Goal: Information Seeking & Learning: Learn about a topic

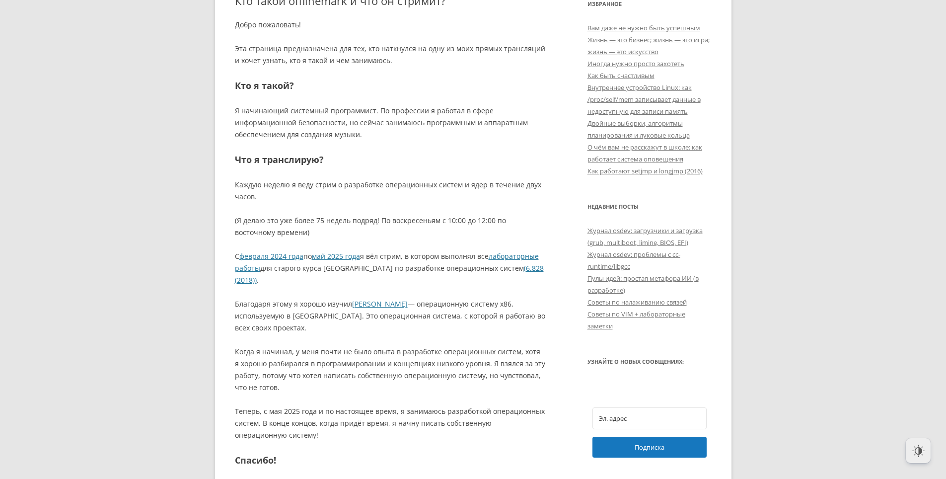
scroll to position [497, 0]
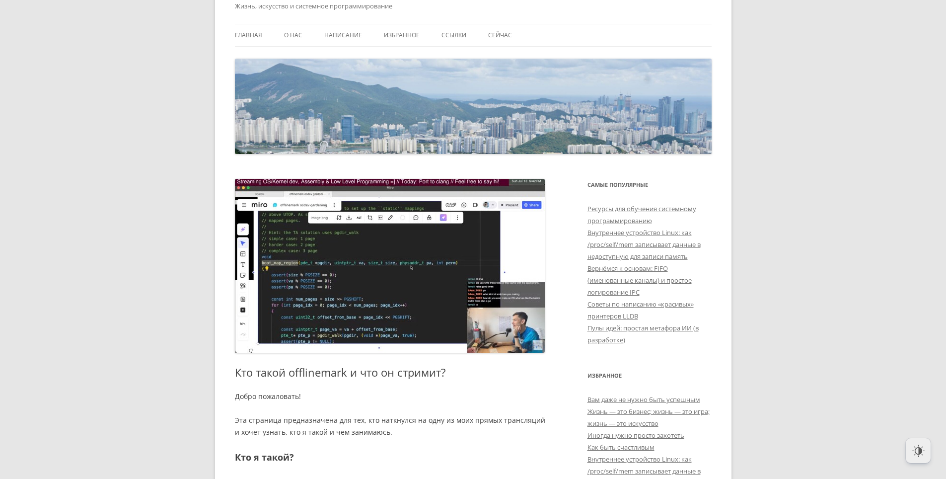
scroll to position [0, 0]
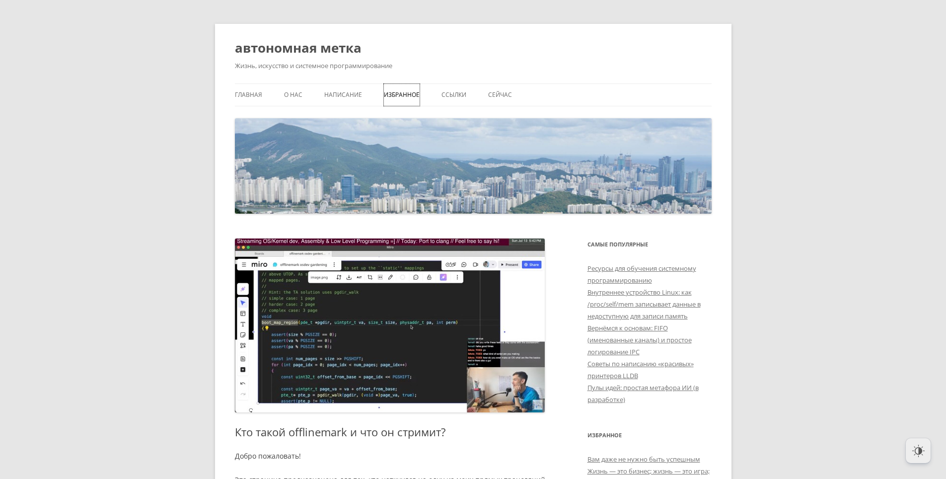
click at [400, 96] on link "Избранное" at bounding box center [402, 95] width 36 height 22
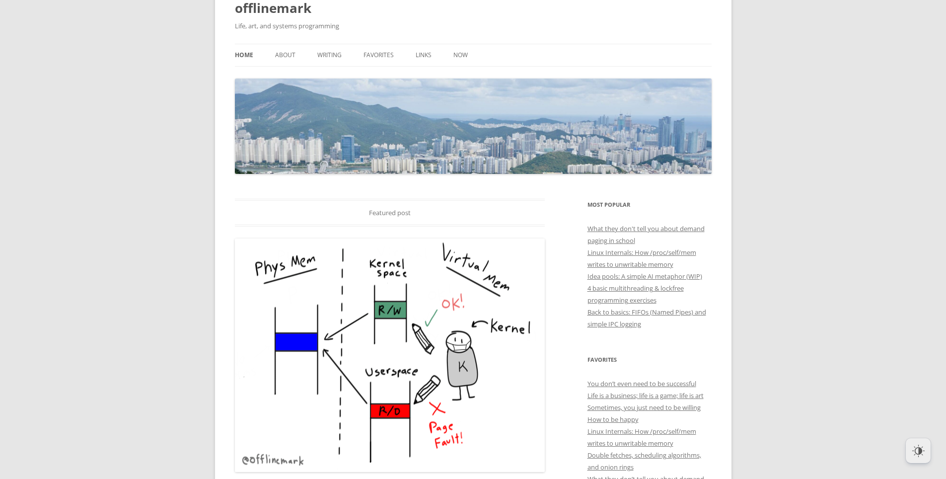
scroll to position [149, 0]
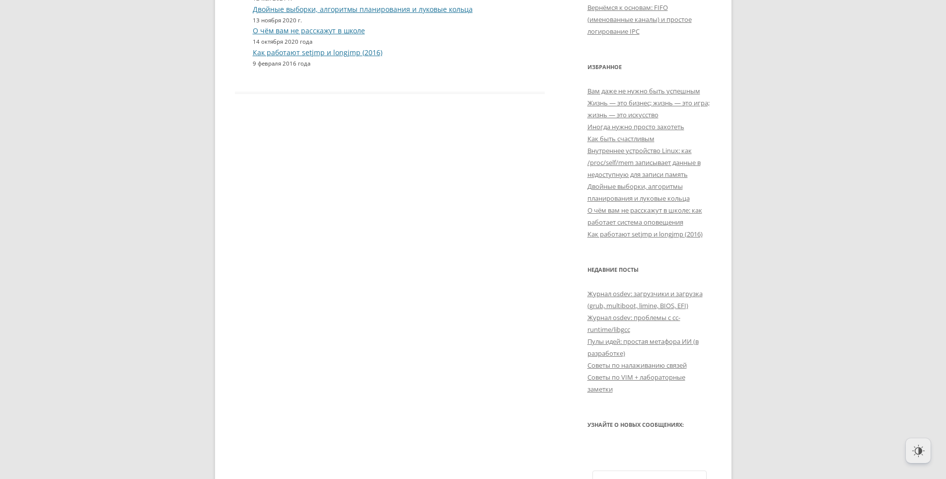
scroll to position [397, 0]
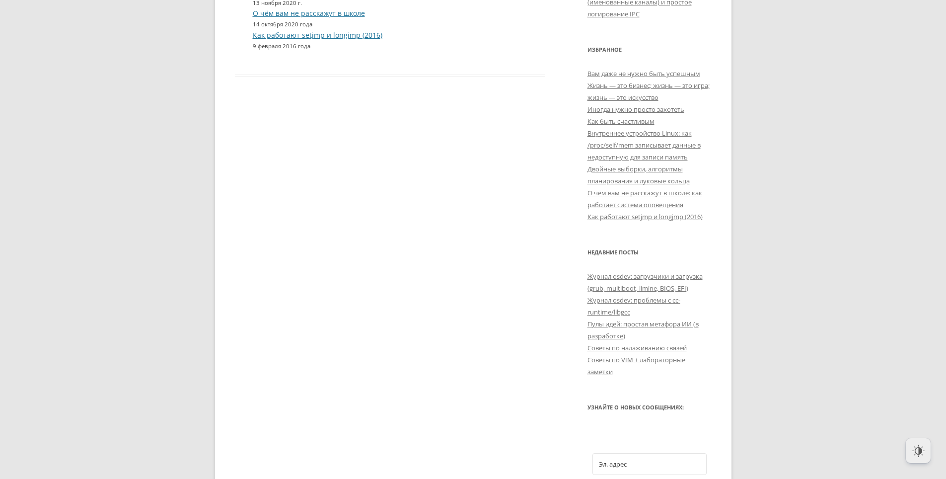
drag, startPoint x: 412, startPoint y: 337, endPoint x: 404, endPoint y: 322, distance: 16.9
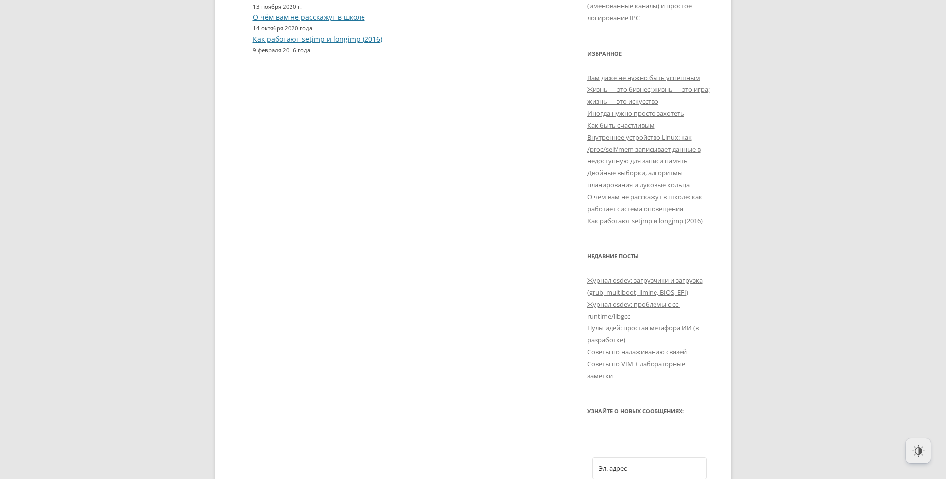
scroll to position [0, 0]
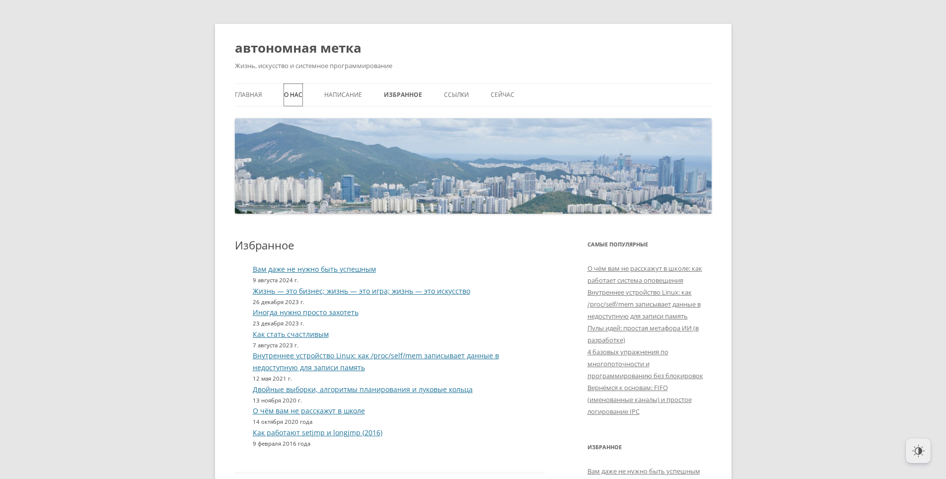
click at [290, 96] on link "О нас" at bounding box center [293, 95] width 18 height 22
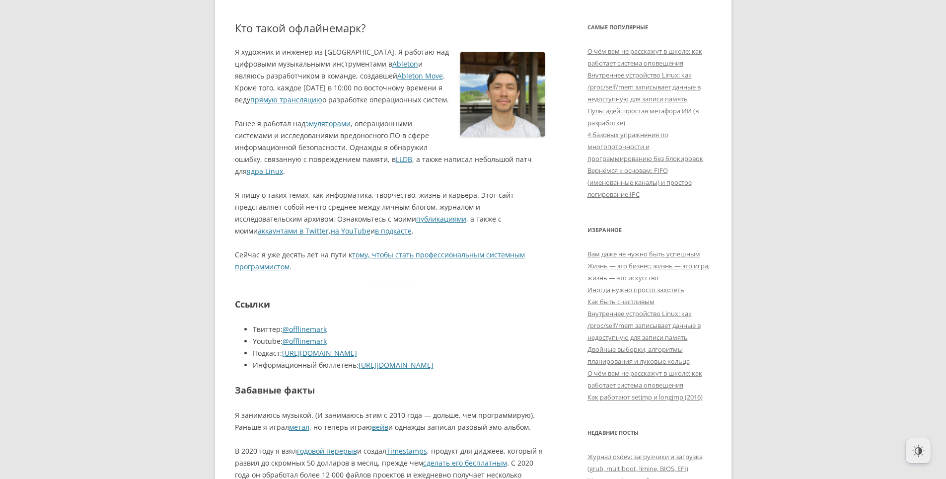
scroll to position [248, 0]
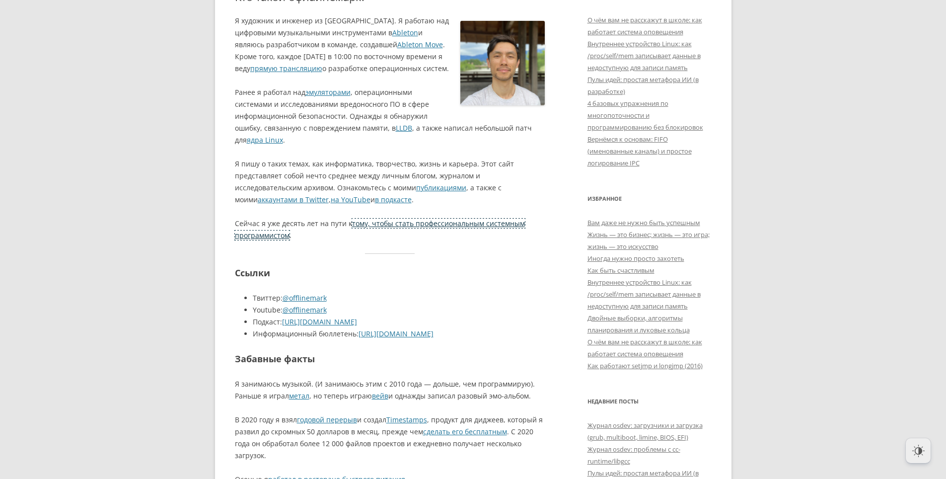
click at [281, 231] on link "тому, чтобы стать профессиональным системным программистом" at bounding box center [380, 228] width 290 height 21
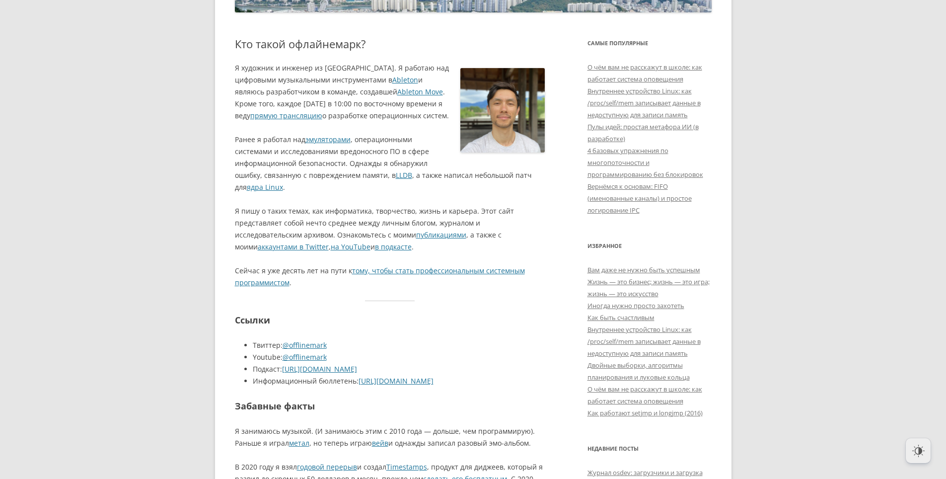
scroll to position [99, 0]
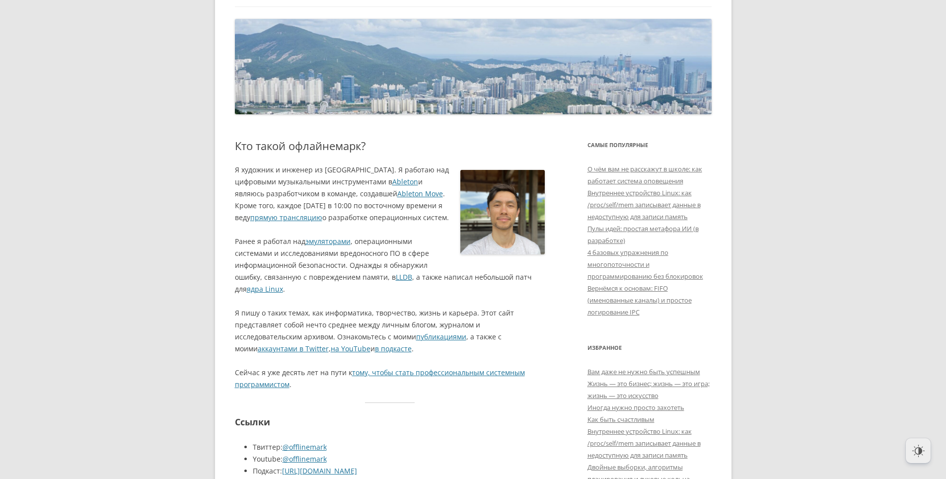
click at [439, 329] on p "Я пишу о таких темах, как информатика, творчество, жизнь и карьера. Этот сайт п…" at bounding box center [390, 331] width 310 height 48
click at [439, 335] on link "публикациями" at bounding box center [441, 336] width 50 height 9
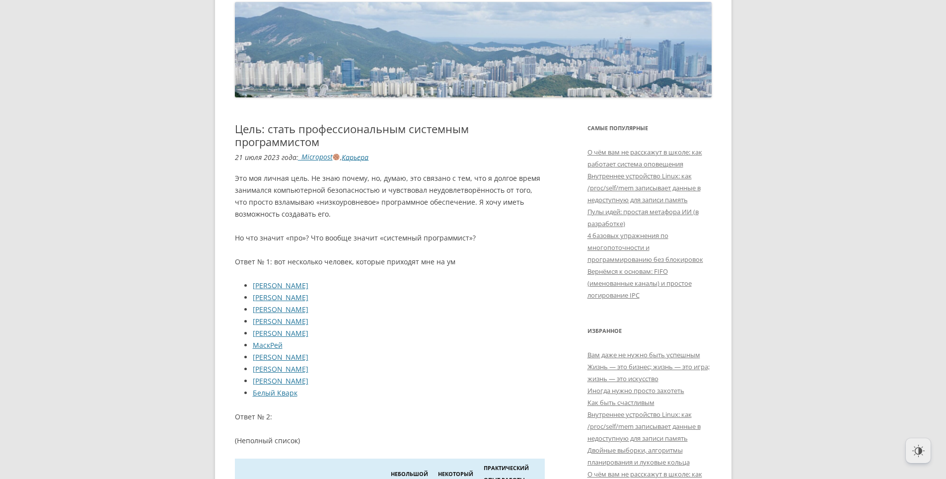
scroll to position [199, 0]
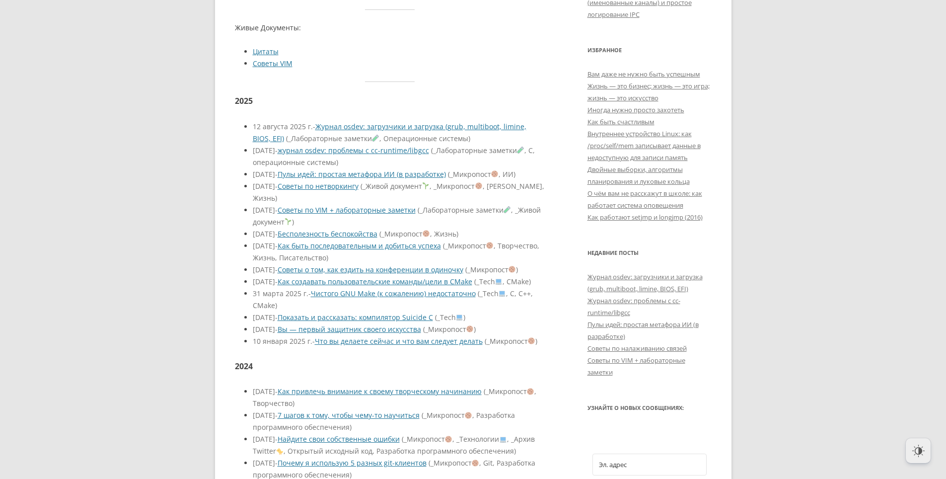
scroll to position [397, 0]
